Goal: Navigation & Orientation: Find specific page/section

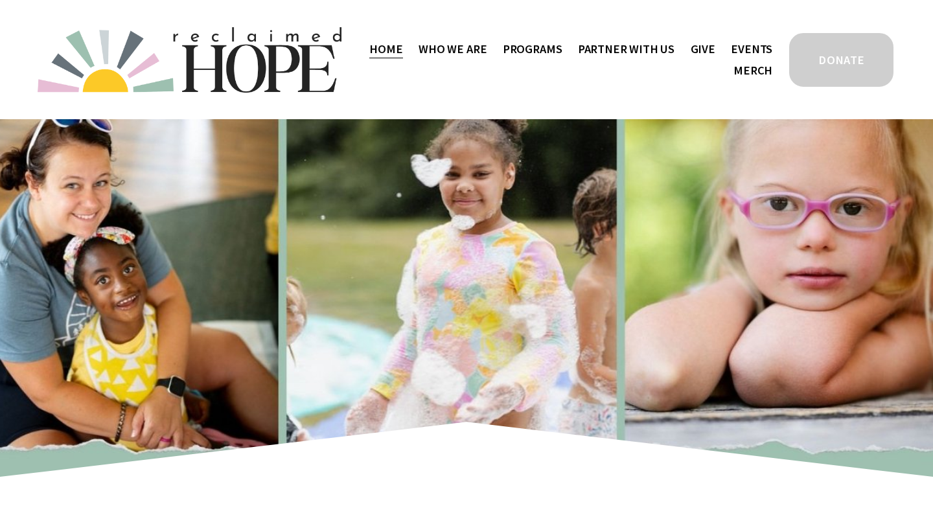
click at [0, 0] on span "Staff & Board" at bounding box center [0, 0] width 0 height 0
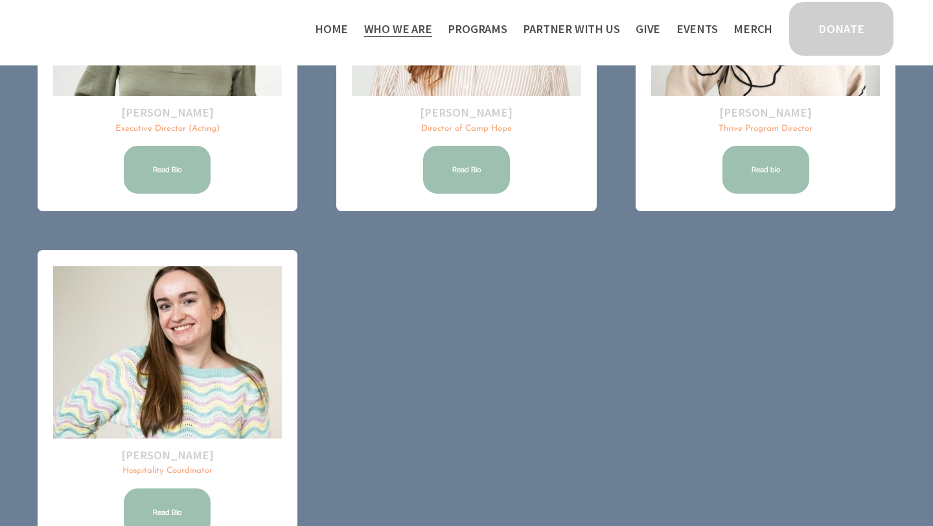
scroll to position [409, 0]
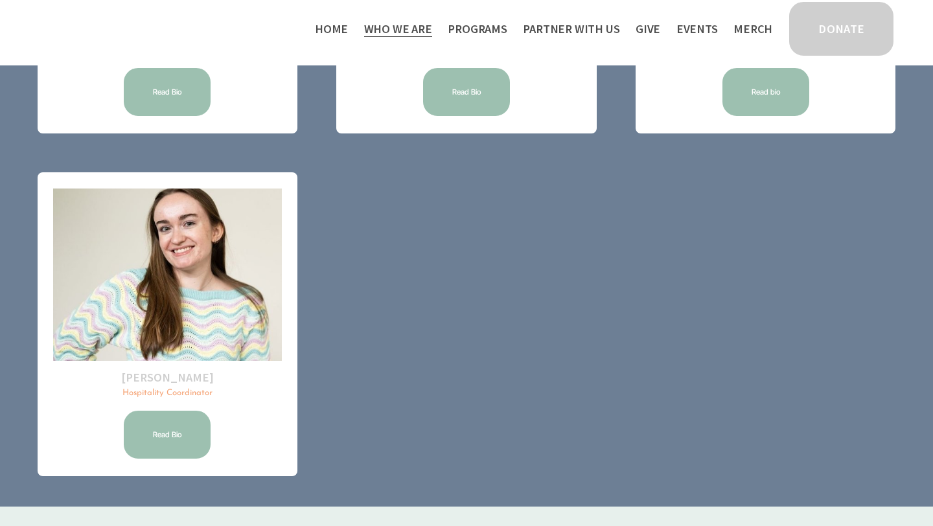
click at [188, 435] on link "Read Bio" at bounding box center [167, 435] width 91 height 52
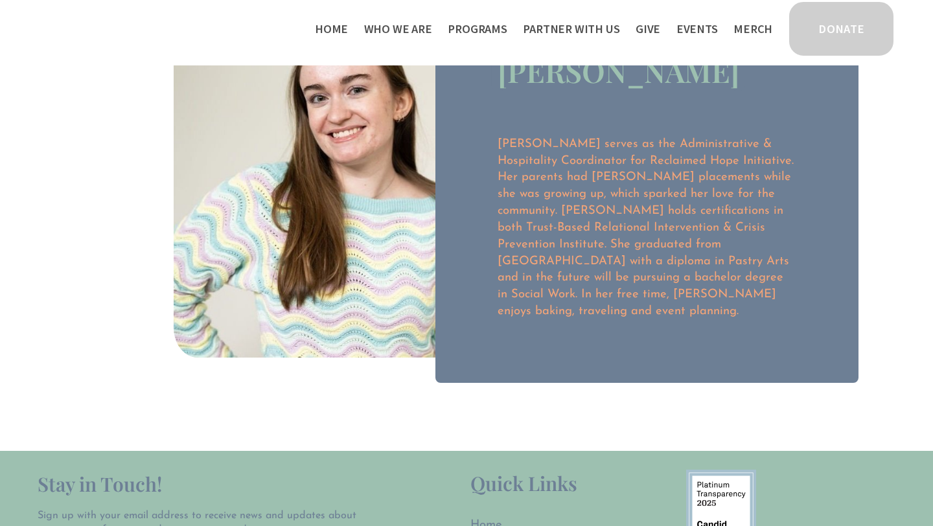
scroll to position [110, 0]
